Goal: Transaction & Acquisition: Purchase product/service

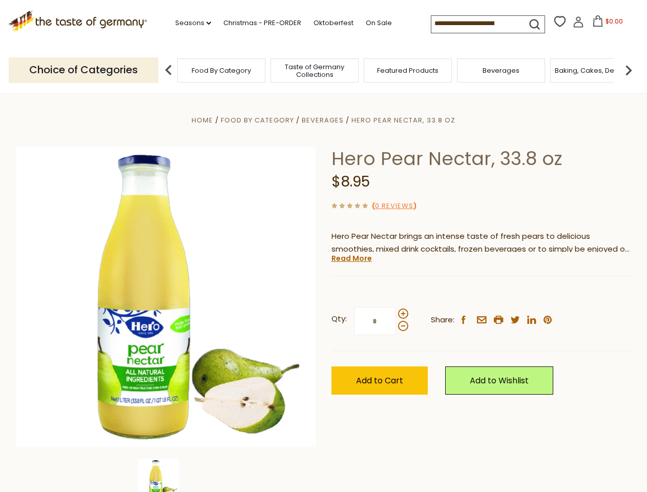
click at [323, 246] on div "Home Food By Category [GEOGRAPHIC_DATA] Hero Pear Nectar, 33.8 oz Hero Pear Nec…" at bounding box center [324, 311] width 630 height 395
click at [189, 23] on link "Seasons dropdown_arrow" at bounding box center [193, 22] width 36 height 11
click at [606, 24] on span "$0.00" at bounding box center [614, 21] width 17 height 9
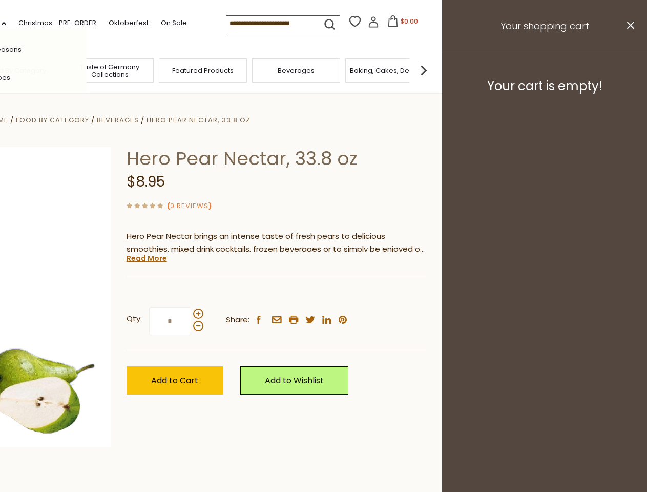
click at [87, 70] on div "All Seasons Recipes Game Day [DATE] [DATE] [DATE][PERSON_NAME] [DATE] Springfes…" at bounding box center [28, 246] width 116 height 435
click at [434, 70] on img at bounding box center [424, 70] width 20 height 20
click at [323, 293] on div "Qty: * Share: facebook email printer twitter linkedin pinterest" at bounding box center [277, 321] width 300 height 59
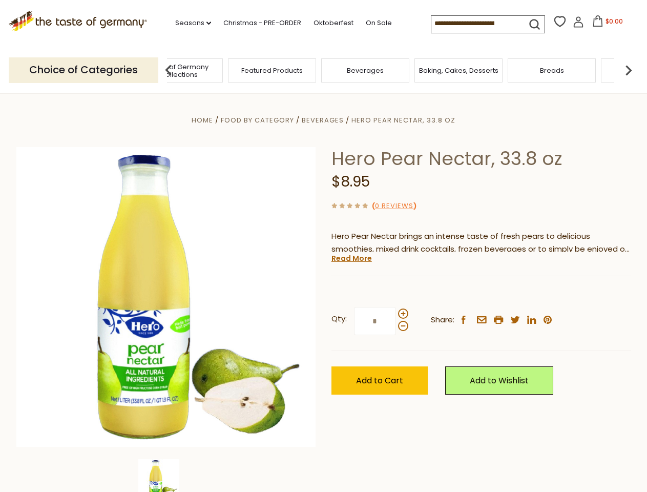
click at [166, 476] on img at bounding box center [158, 479] width 41 height 41
click at [351, 258] on link "Read More" at bounding box center [352, 258] width 40 height 10
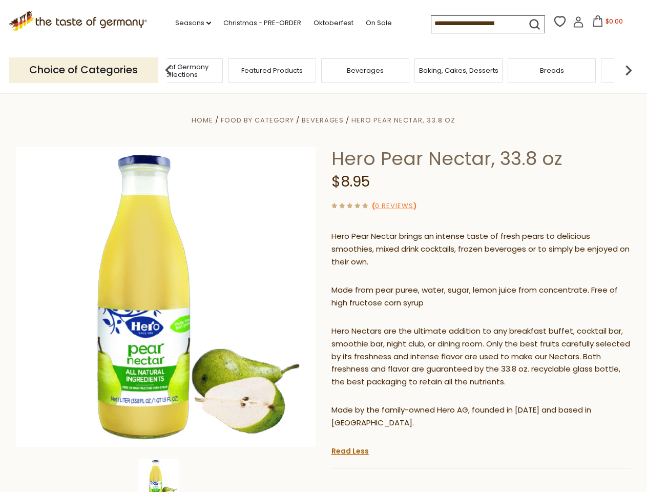
click at [403, 325] on p "Hero Nectars are the ultimate addition to any breakfast buffet, cocktail bar, s…" at bounding box center [482, 357] width 300 height 64
